Goal: Navigation & Orientation: Find specific page/section

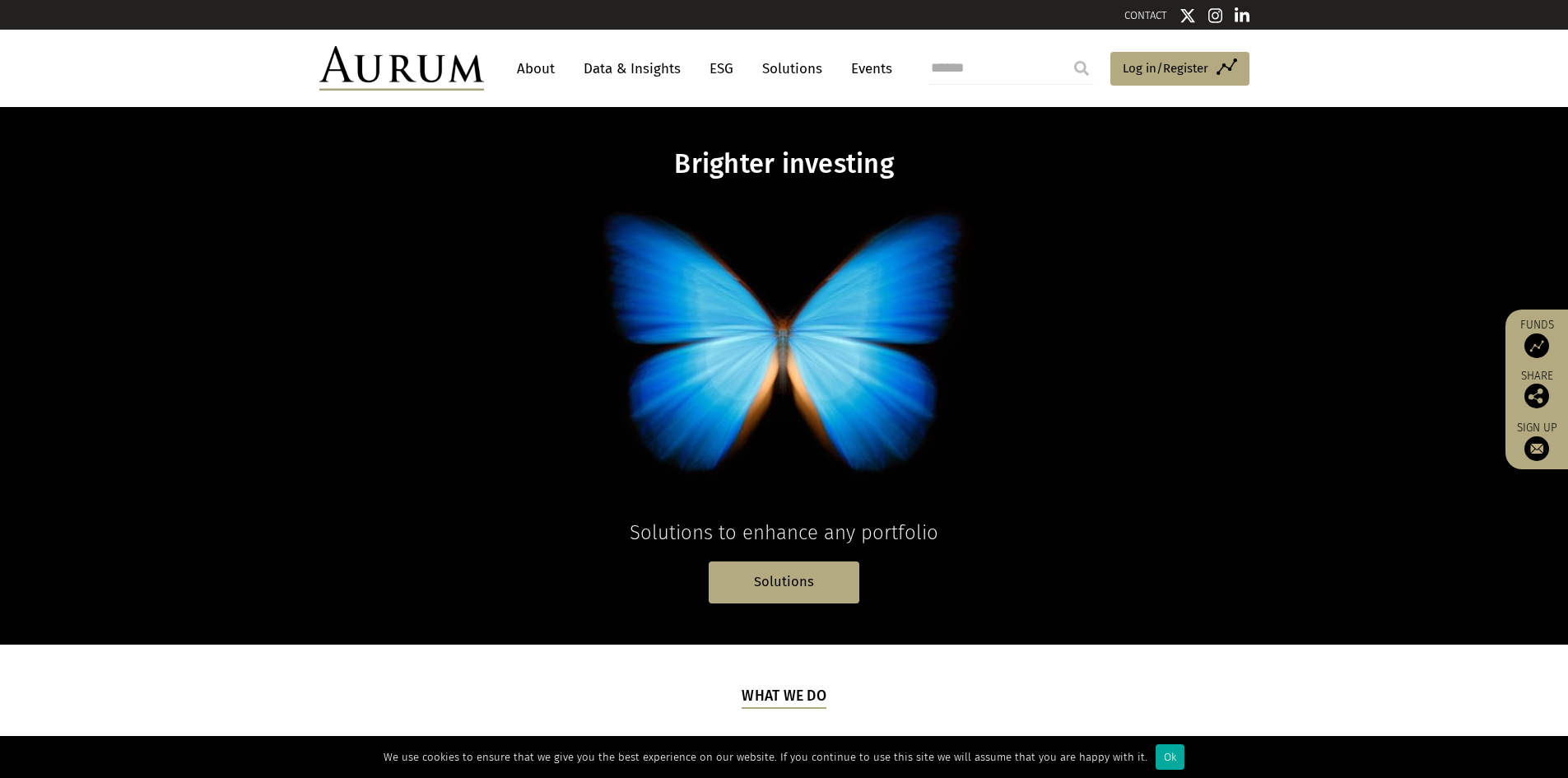
click at [527, 67] on link "About" at bounding box center [535, 69] width 55 height 31
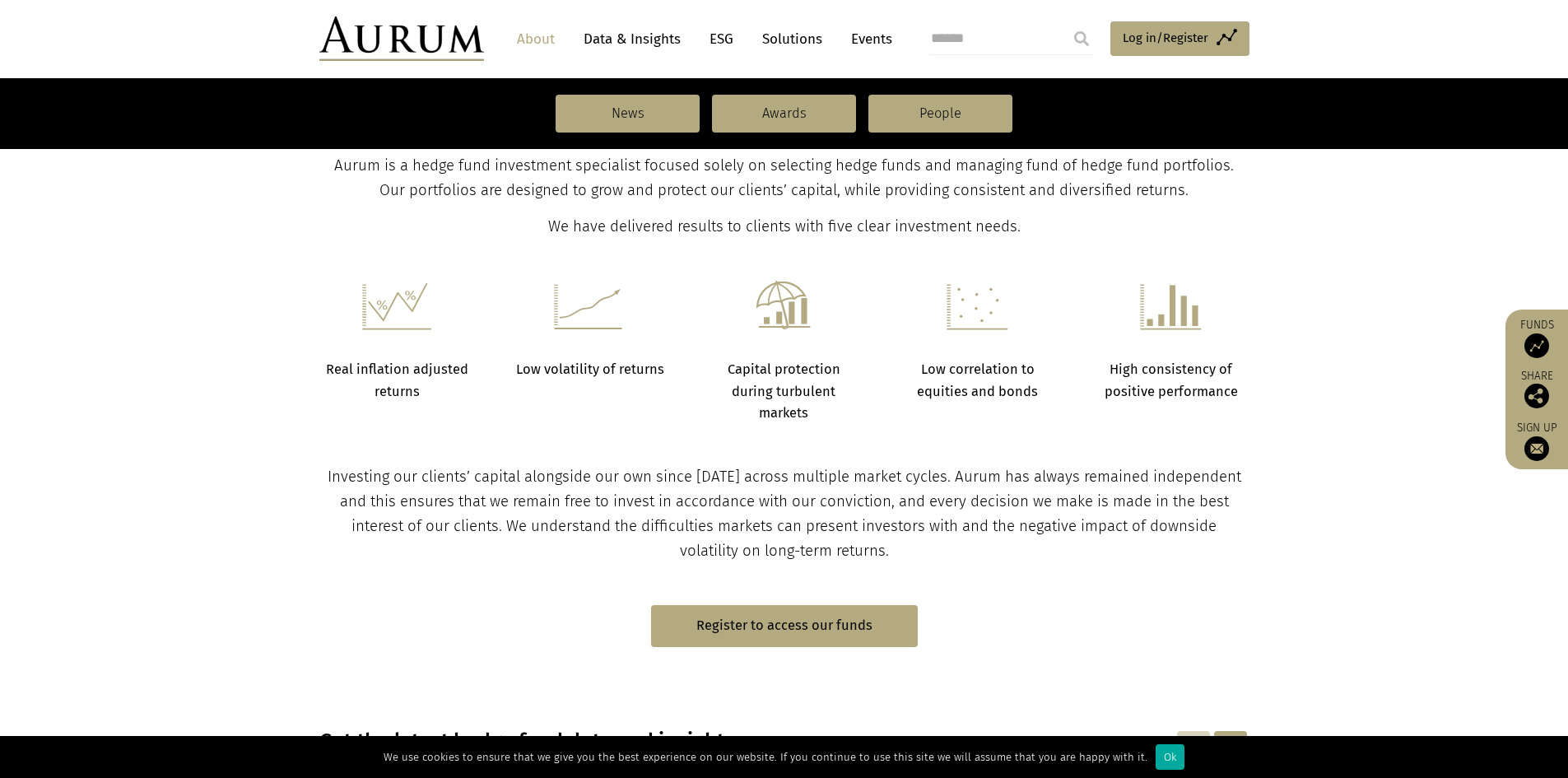
scroll to position [576, 0]
click at [631, 43] on link "Data & Insights" at bounding box center [632, 39] width 114 height 31
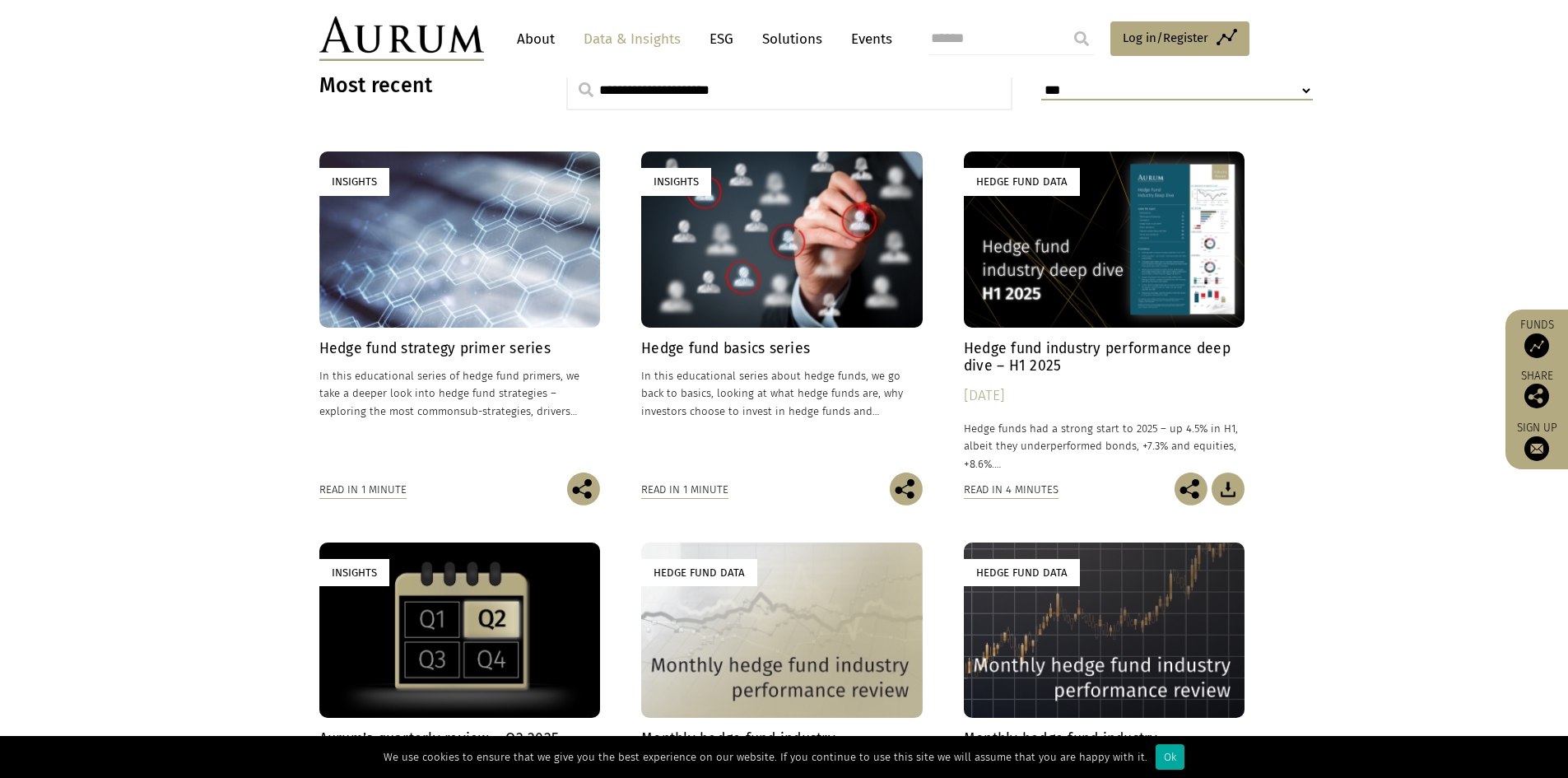
scroll to position [494, 0]
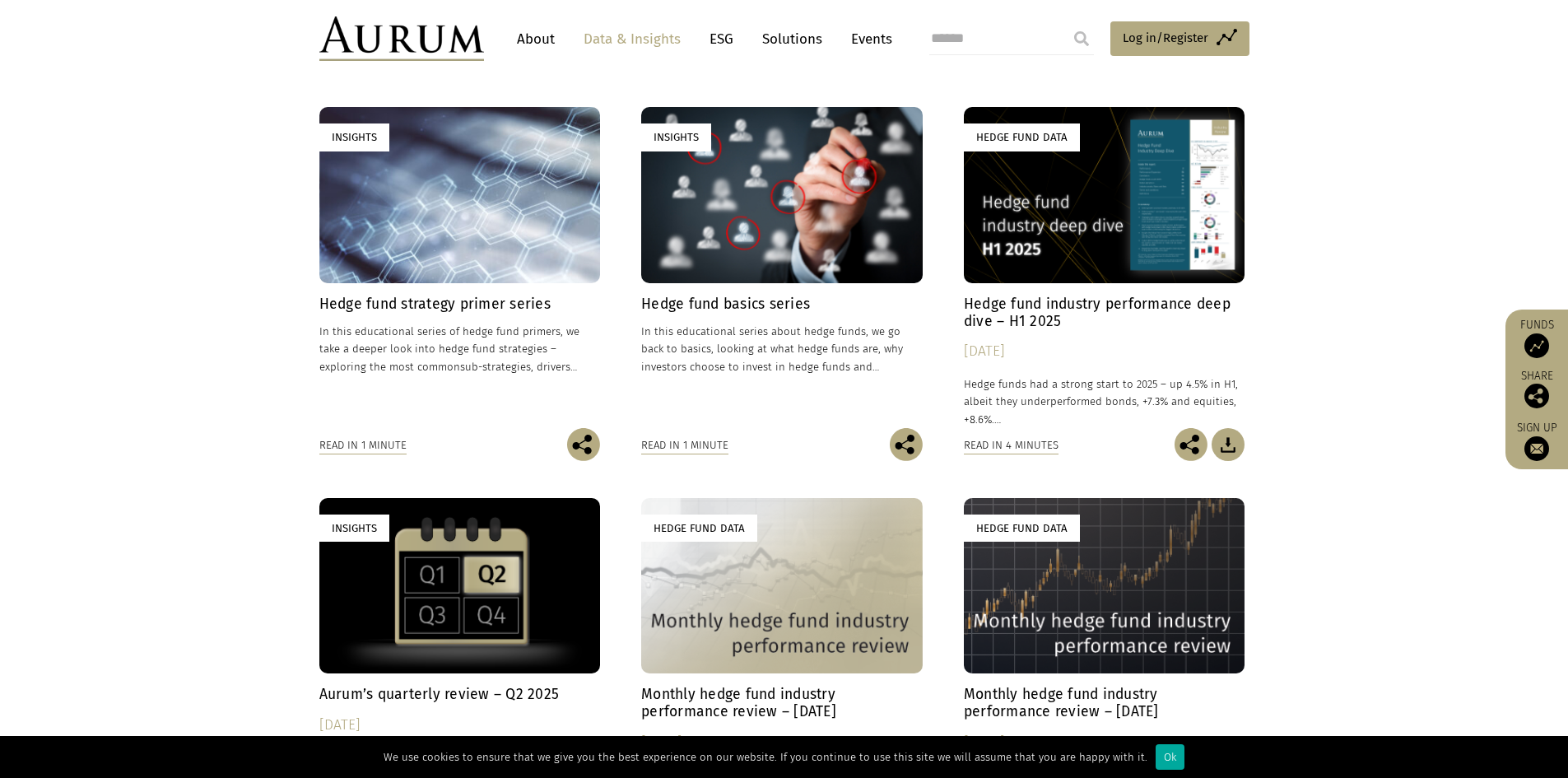
click at [723, 47] on link "ESG" at bounding box center [721, 39] width 41 height 31
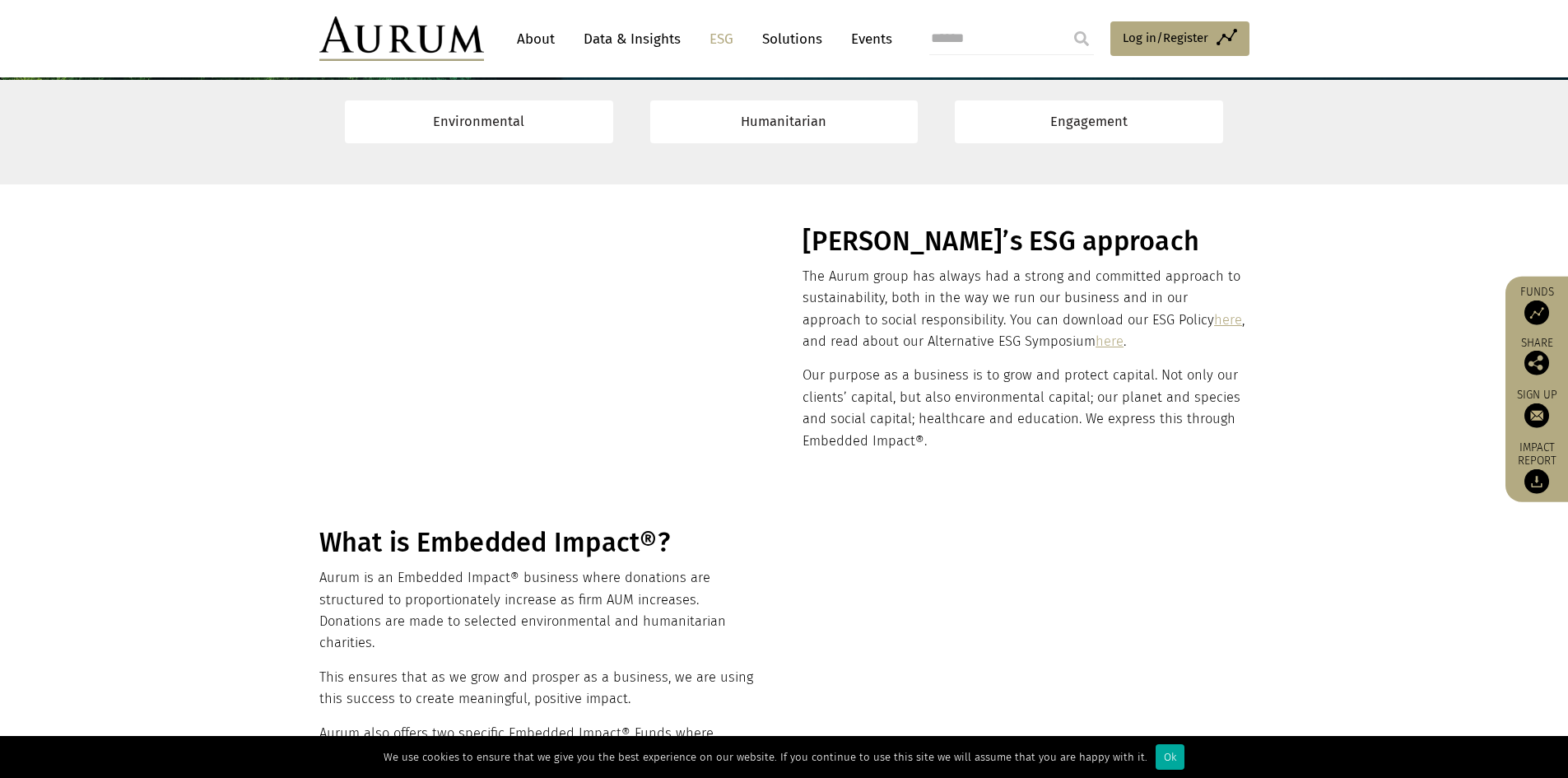
scroll to position [247, 0]
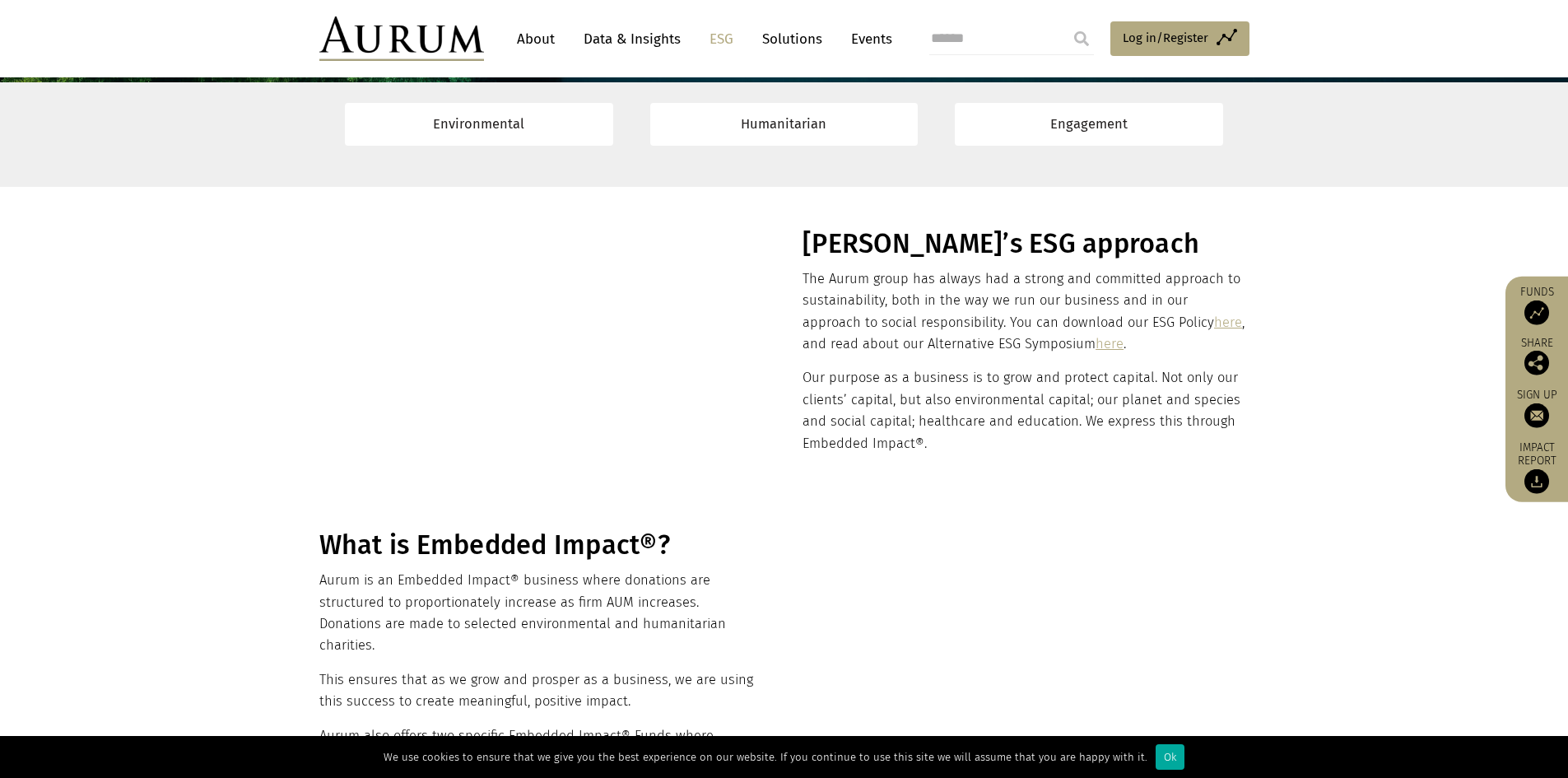
click at [720, 45] on link "ESG" at bounding box center [721, 39] width 41 height 31
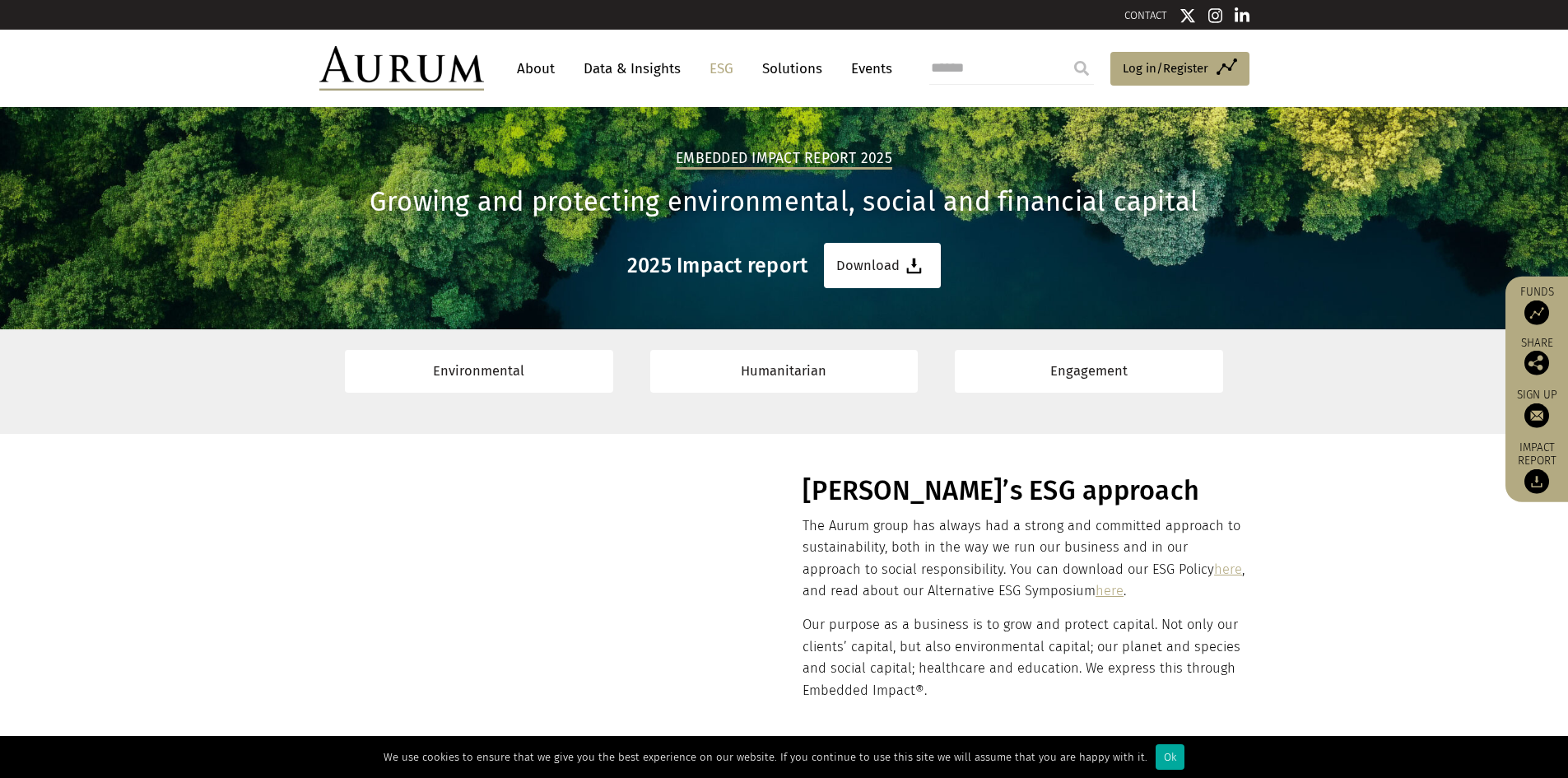
click at [809, 76] on link "Solutions" at bounding box center [792, 69] width 77 height 31
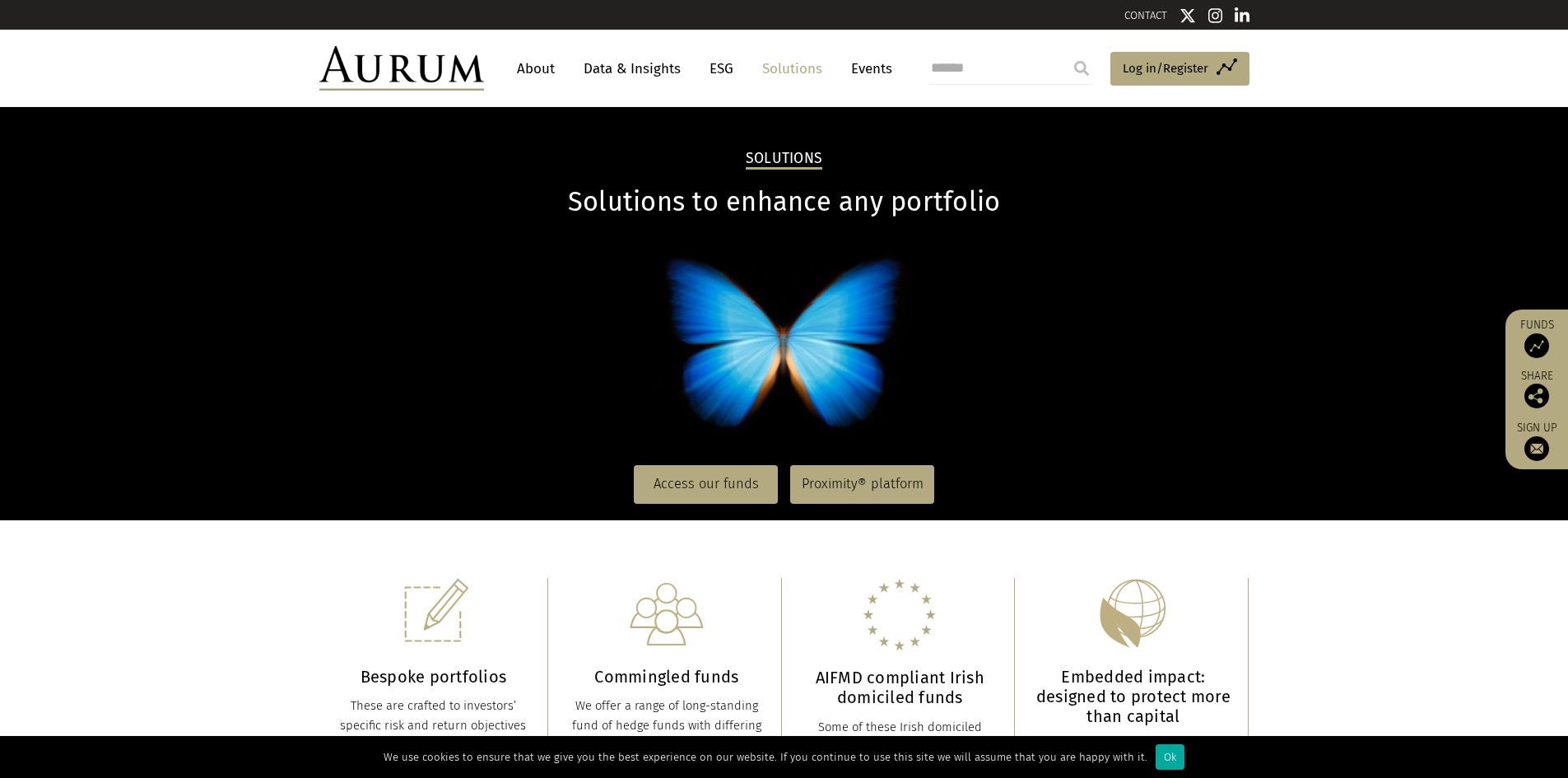
click at [1138, 16] on link "CONTACT" at bounding box center [1146, 15] width 43 height 12
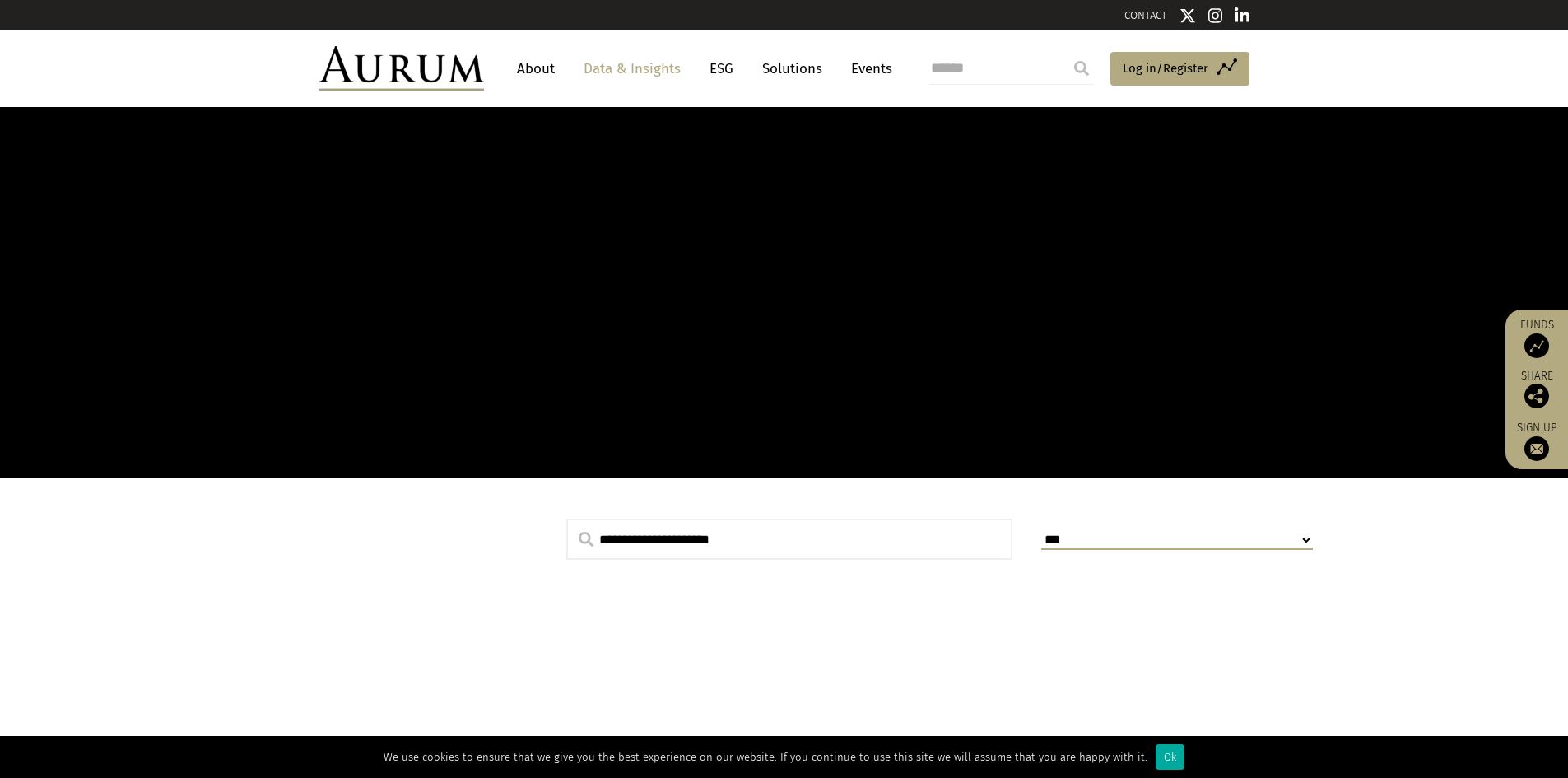
scroll to position [494, 0]
